Goal: Task Accomplishment & Management: Use online tool/utility

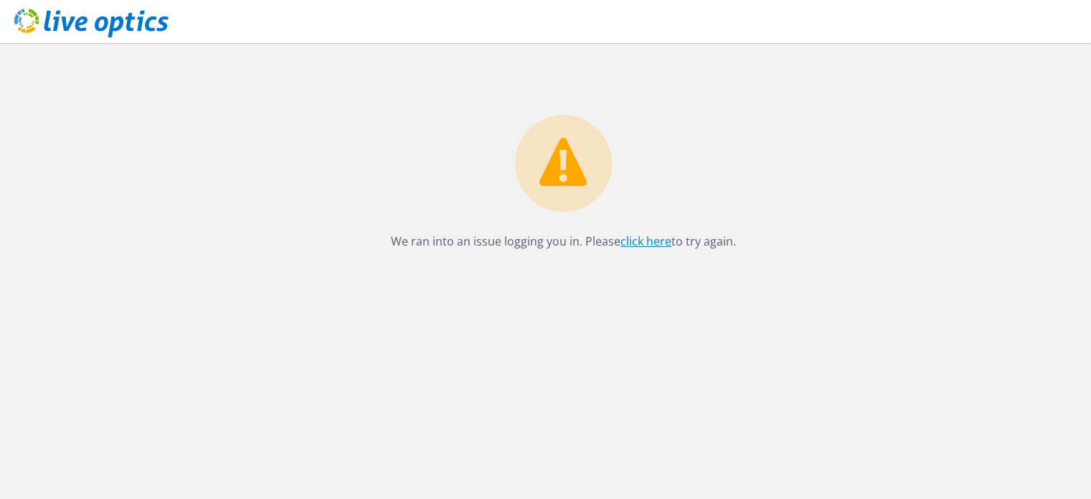
click at [652, 238] on link "click here" at bounding box center [646, 241] width 51 height 16
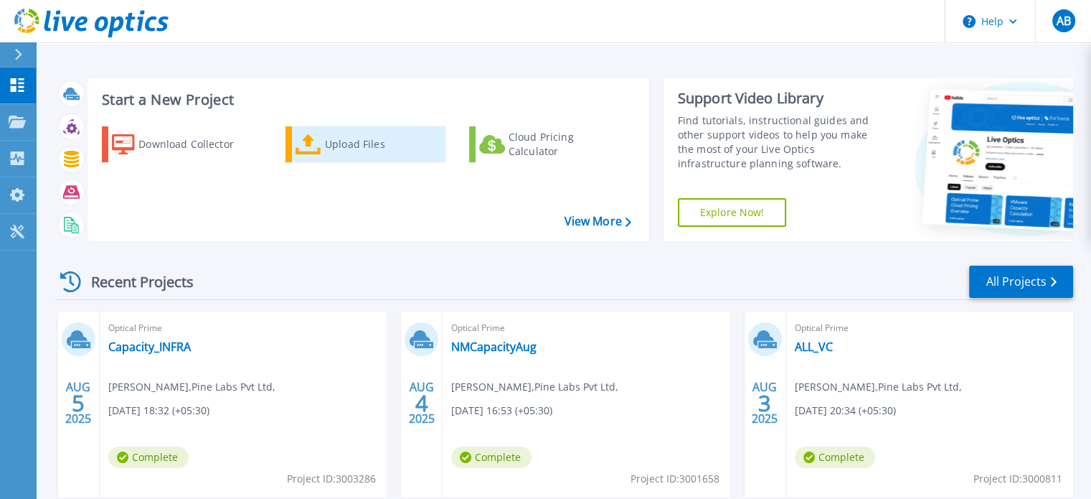
click at [319, 139] on icon at bounding box center [309, 144] width 26 height 21
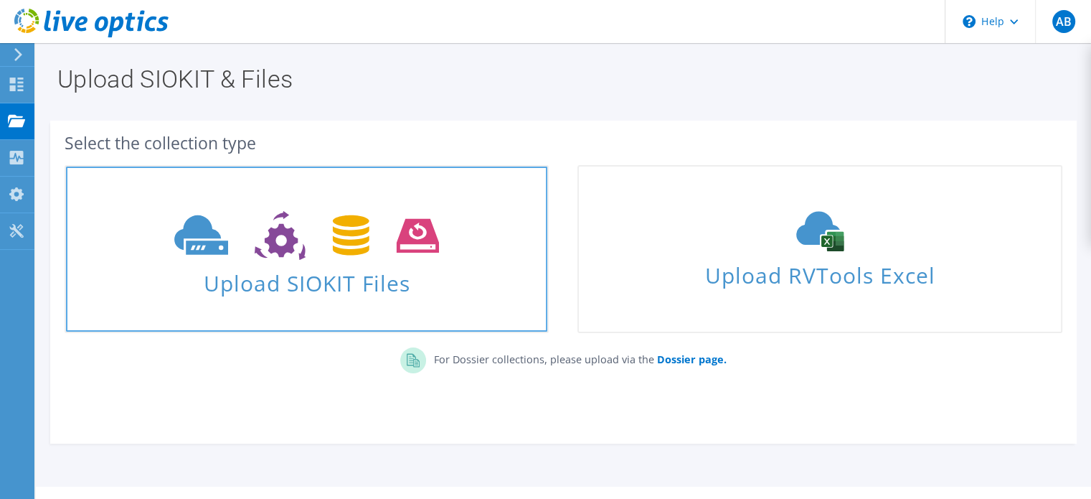
click at [344, 309] on link "Upload SIOKIT Files" at bounding box center [307, 249] width 484 height 168
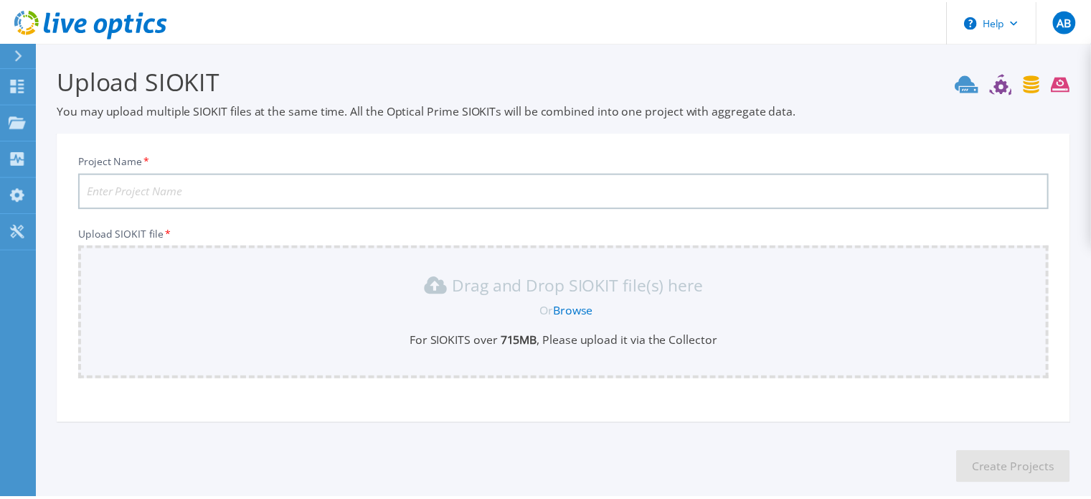
scroll to position [72, 0]
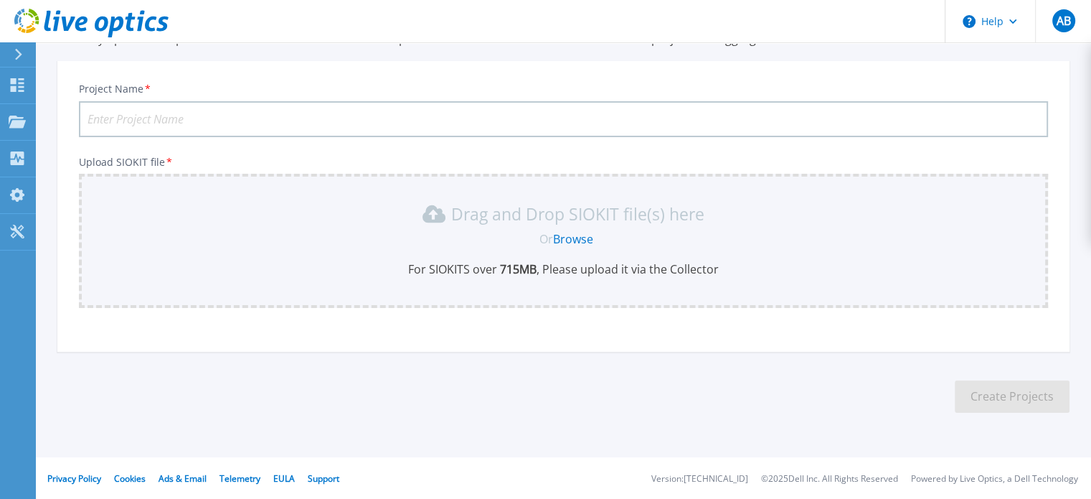
click at [601, 238] on div "Or Browse" at bounding box center [566, 239] width 946 height 16
click at [591, 241] on link "Browse" at bounding box center [573, 239] width 40 height 16
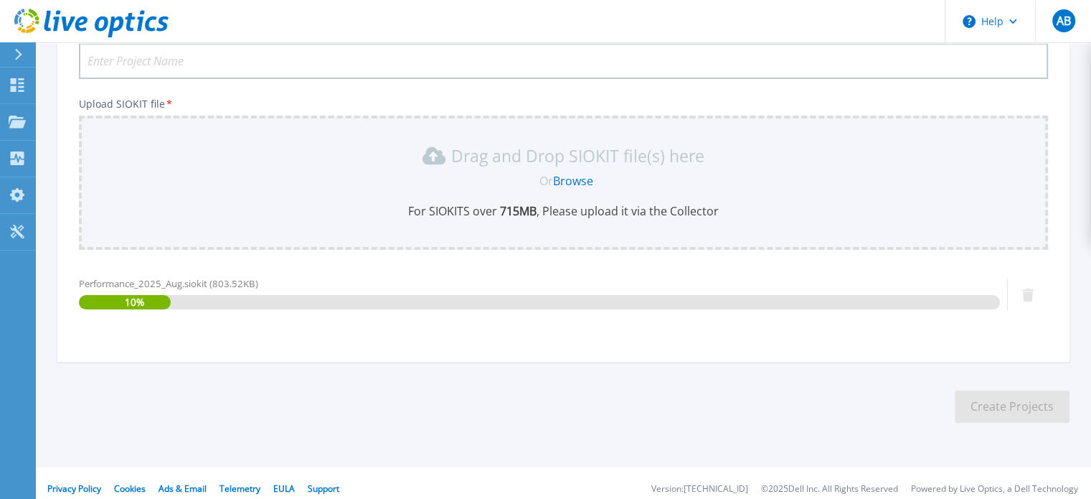
scroll to position [140, 0]
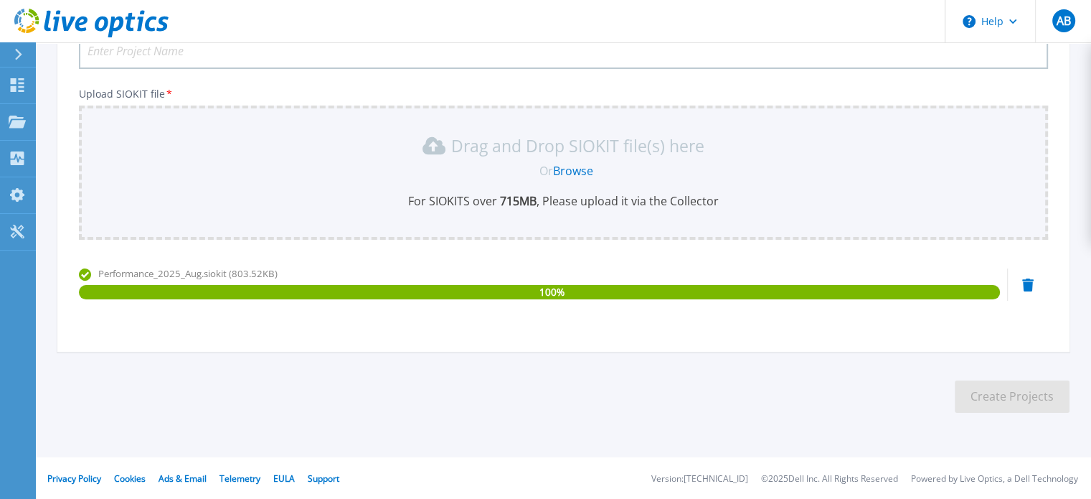
click at [156, 60] on input "Project Name *" at bounding box center [563, 51] width 969 height 36
type input "NMCapacity15Aug"
click at [989, 403] on button "Create Projects" at bounding box center [1012, 396] width 115 height 32
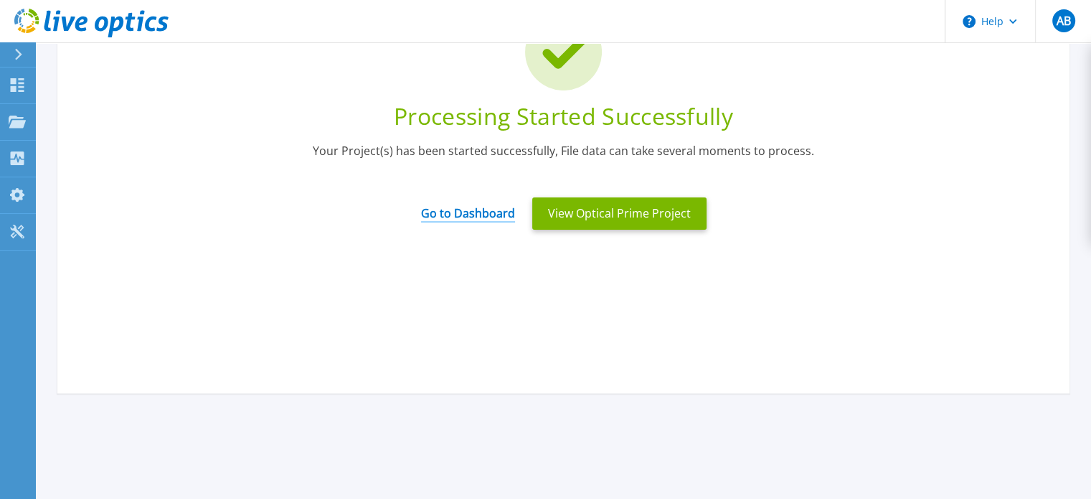
click at [490, 217] on link "Go to Dashboard" at bounding box center [468, 208] width 94 height 28
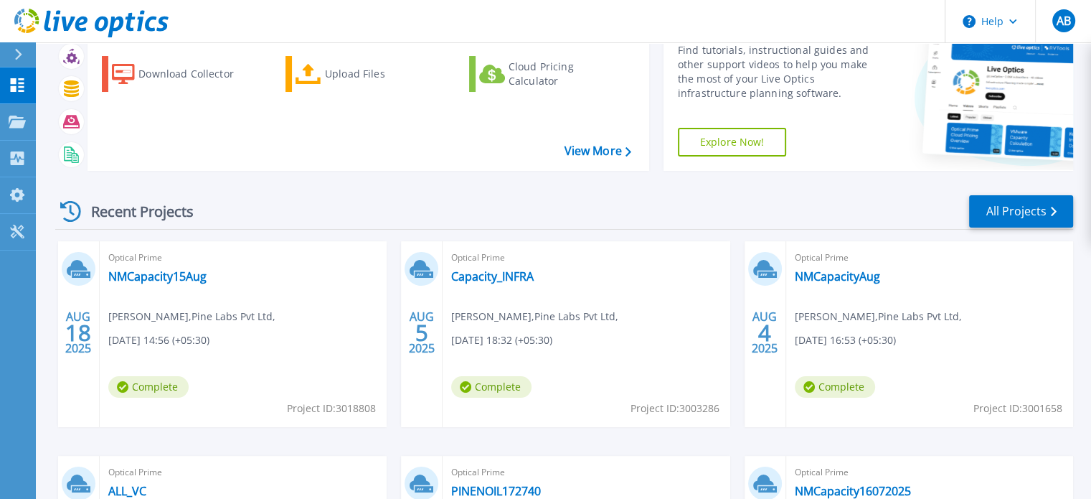
scroll to position [72, 0]
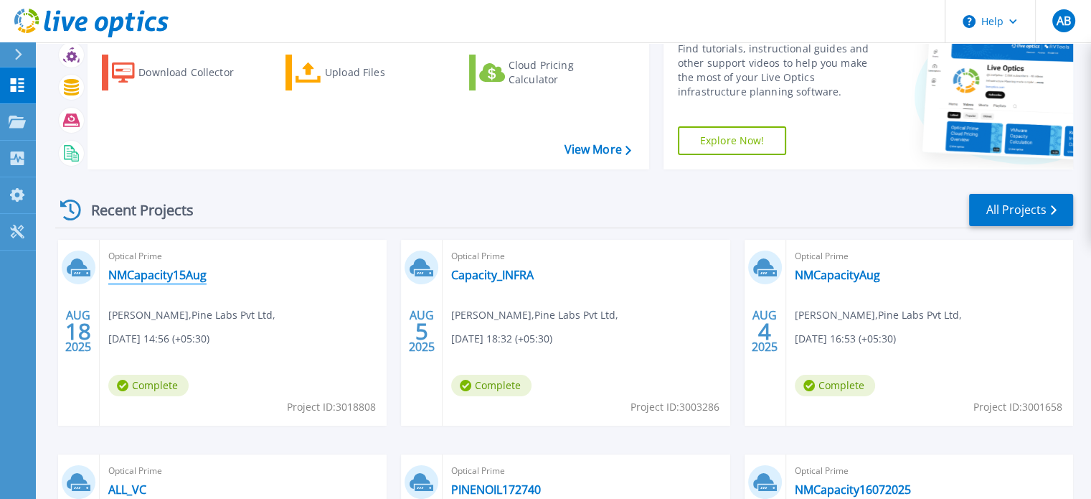
click at [184, 278] on link "NMCapacity15Aug" at bounding box center [157, 275] width 98 height 14
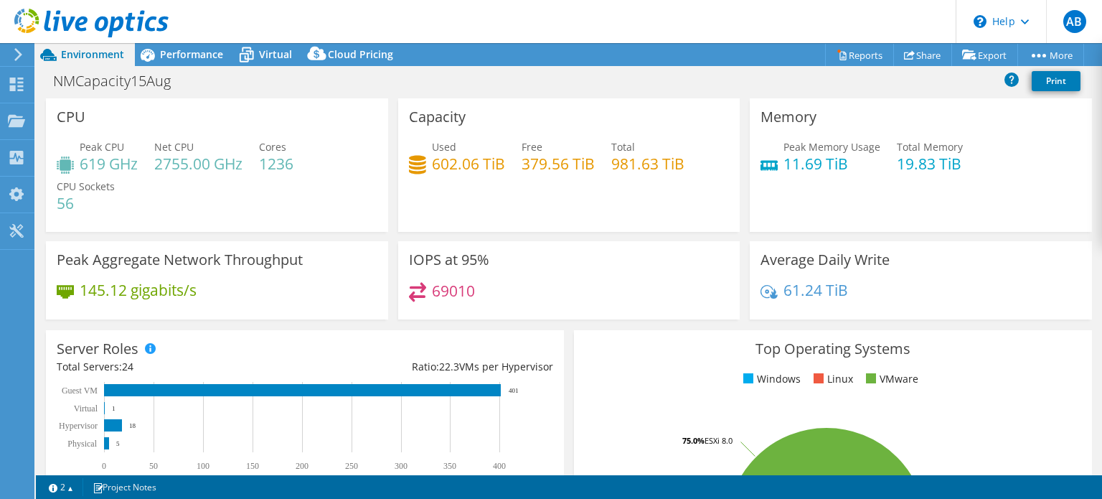
select select "USD"
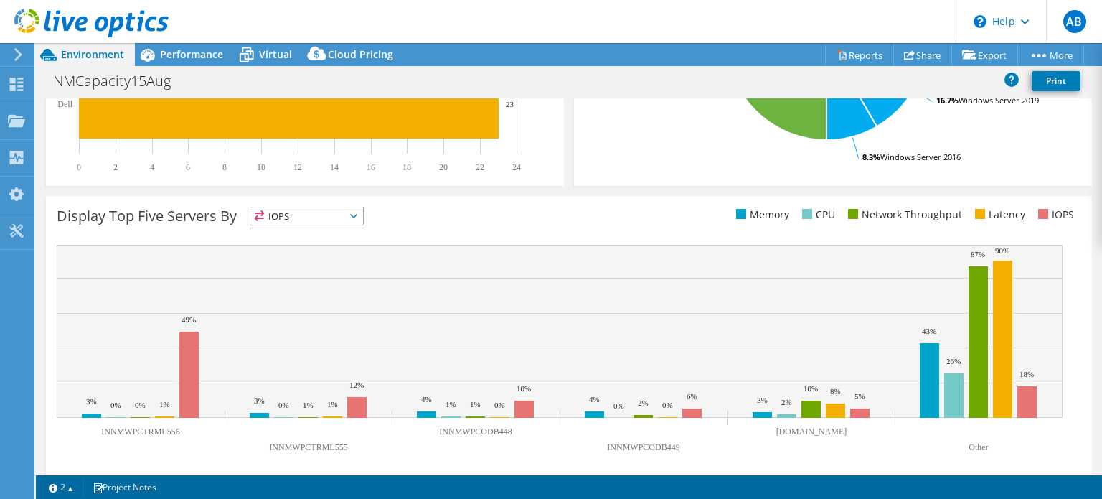
scroll to position [497, 0]
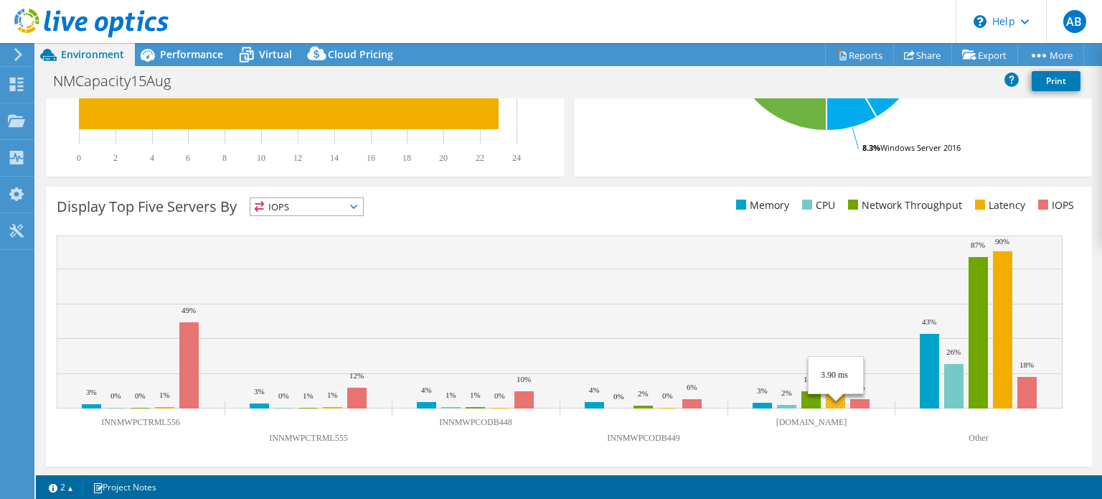
click at [832, 399] on rect at bounding box center [835, 401] width 19 height 14
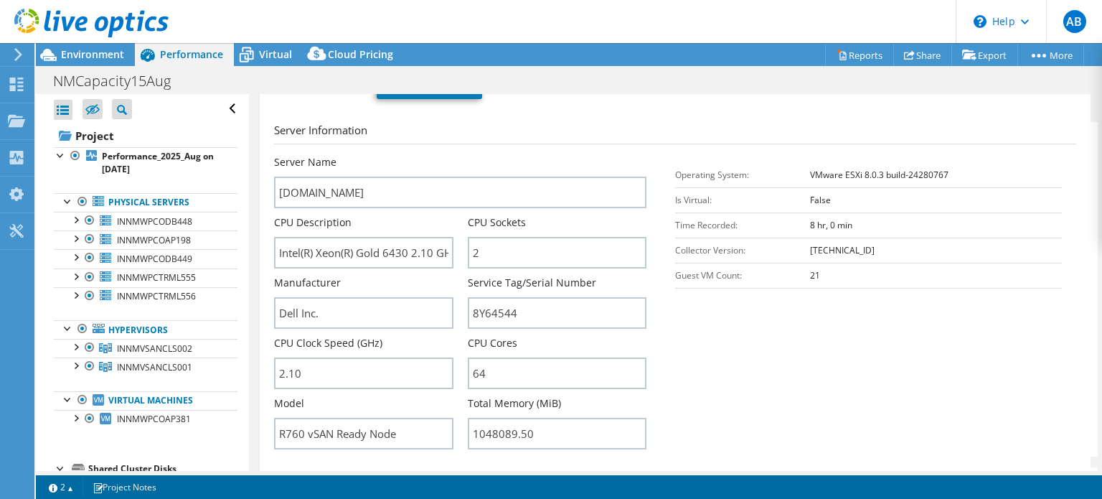
scroll to position [72, 0]
